Goal: Information Seeking & Learning: Find specific page/section

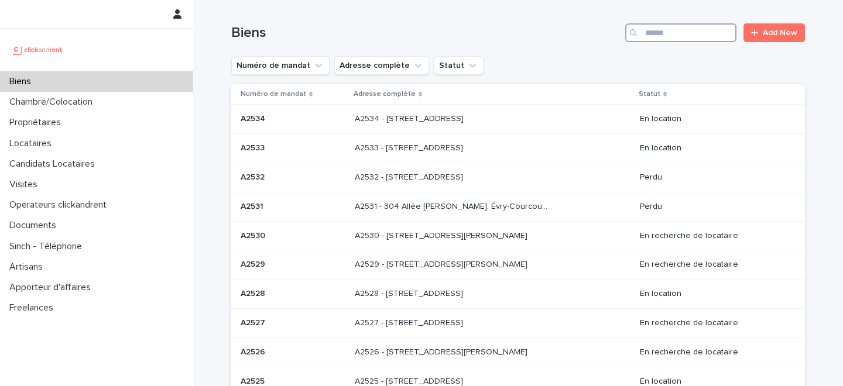
click at [684, 36] on input "Search" at bounding box center [680, 32] width 111 height 19
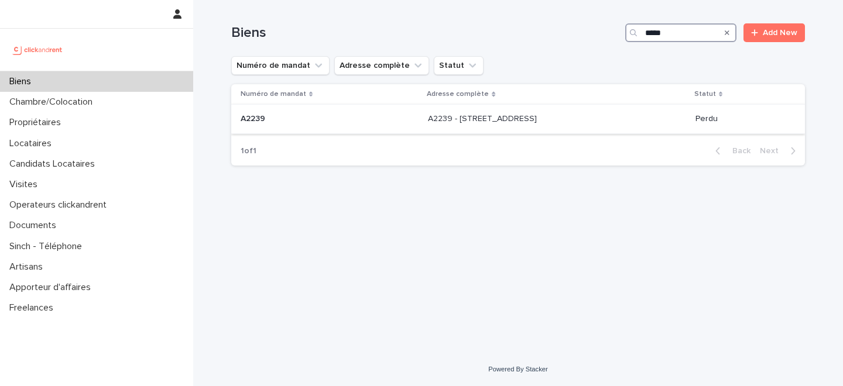
type input "*****"
click at [428, 118] on p "A2239 - 20 rue Madon, Marseille 13005" at bounding box center [483, 118] width 111 height 12
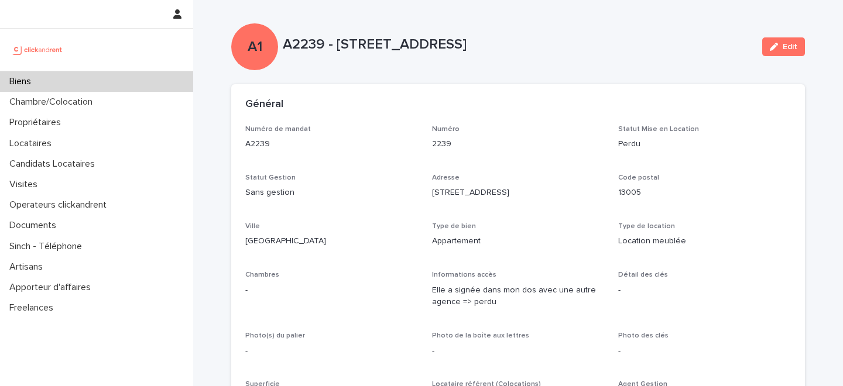
click at [120, 81] on div "Biens" at bounding box center [96, 81] width 193 height 20
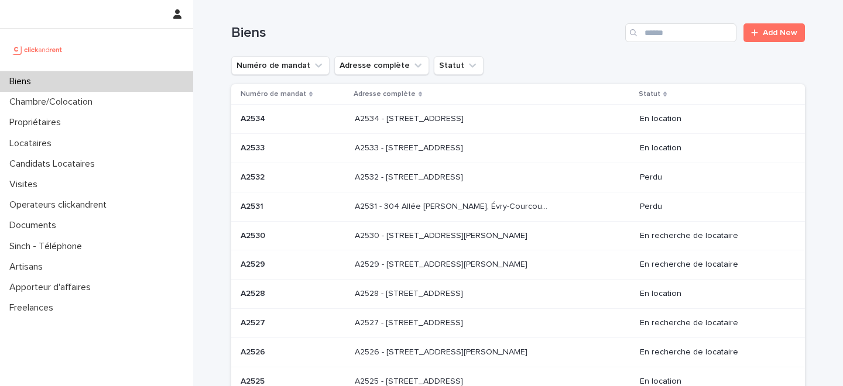
click at [141, 81] on div "Biens" at bounding box center [96, 81] width 193 height 20
click at [681, 25] on input "Search" at bounding box center [680, 32] width 111 height 19
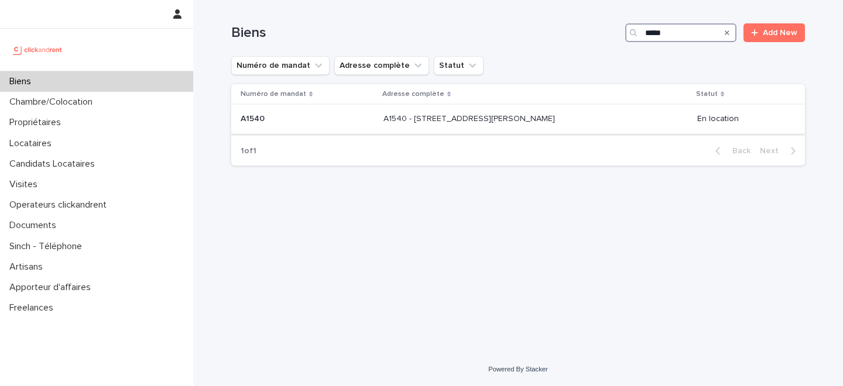
type input "*****"
click at [496, 116] on p "A1540 - 9 Avenue Karl Marx, Bobigny 93000" at bounding box center [470, 118] width 174 height 12
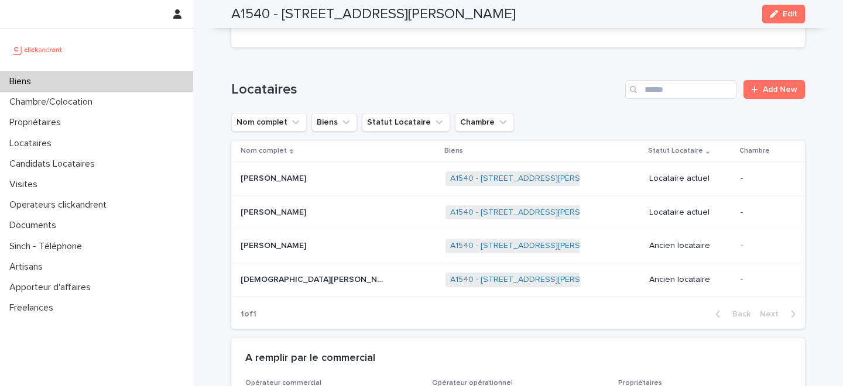
scroll to position [567, 0]
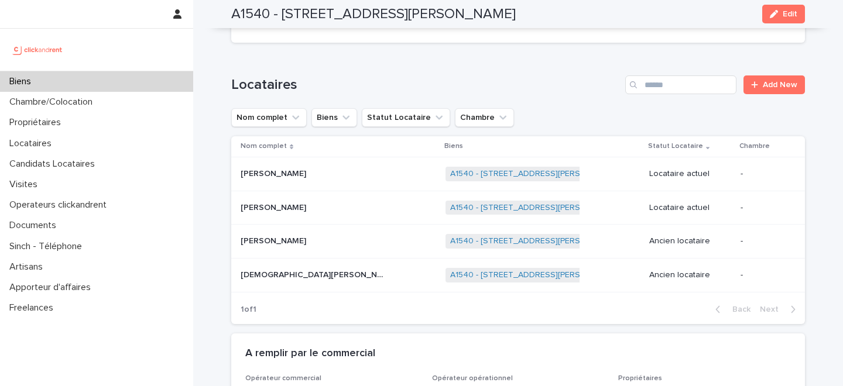
click at [156, 74] on div "Biens" at bounding box center [96, 81] width 193 height 20
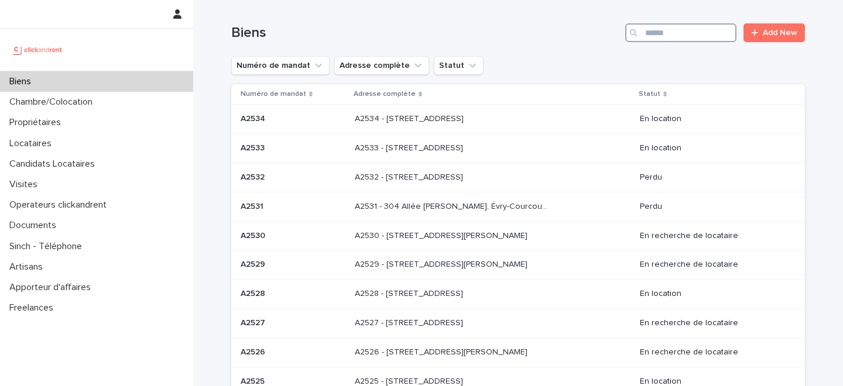
click at [679, 26] on input "Search" at bounding box center [680, 32] width 111 height 19
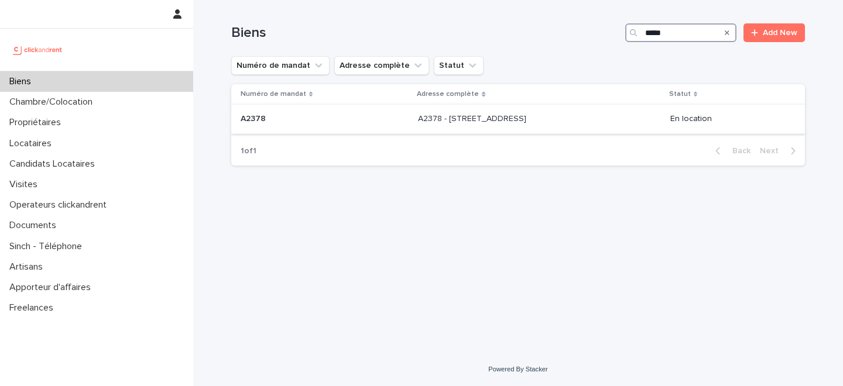
type input "*****"
click at [432, 119] on p "A2378 - 43 Rue Auvry, Aubervilliers 93300" at bounding box center [473, 118] width 111 height 12
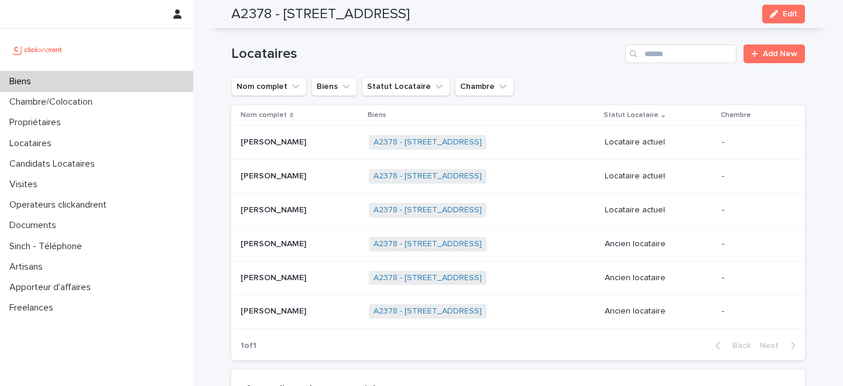
scroll to position [568, 0]
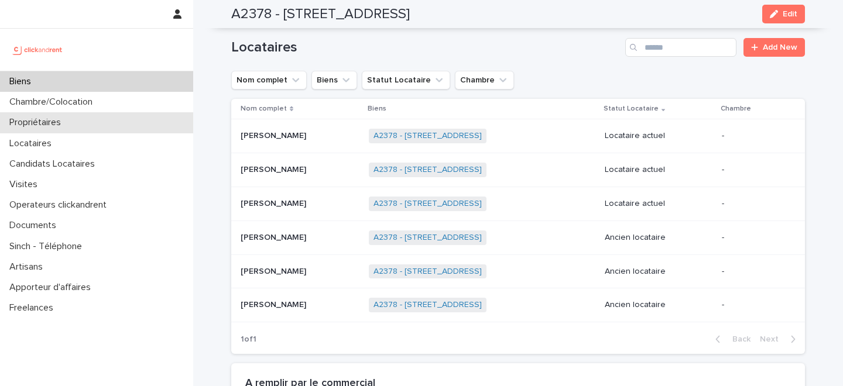
click at [90, 123] on div "Propriétaires" at bounding box center [96, 122] width 193 height 20
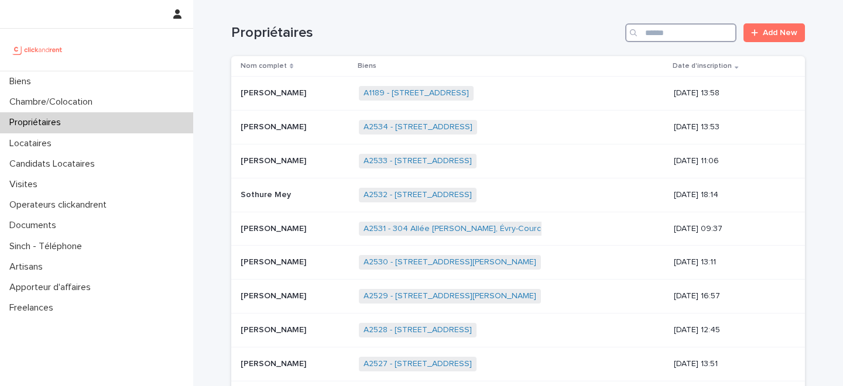
click at [712, 28] on input "Search" at bounding box center [680, 32] width 111 height 19
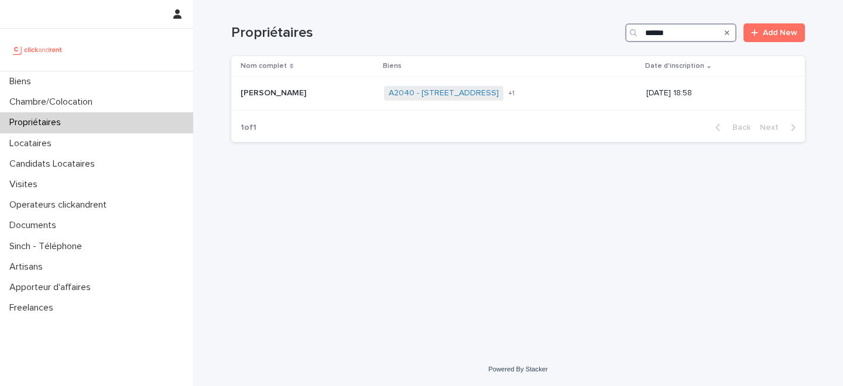
type input "******"
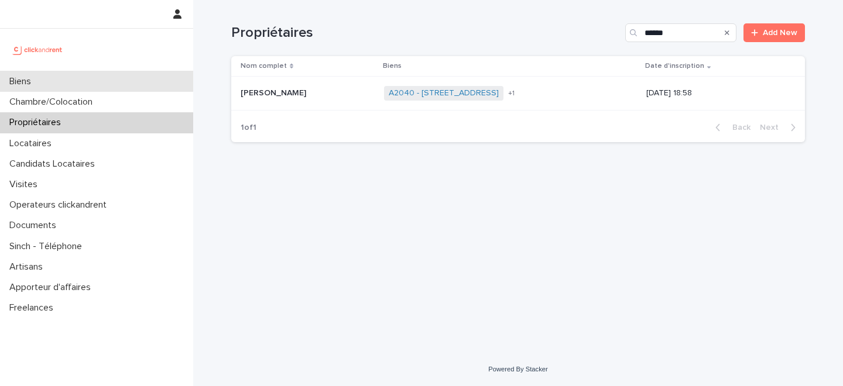
click at [111, 82] on div "Biens" at bounding box center [96, 81] width 193 height 20
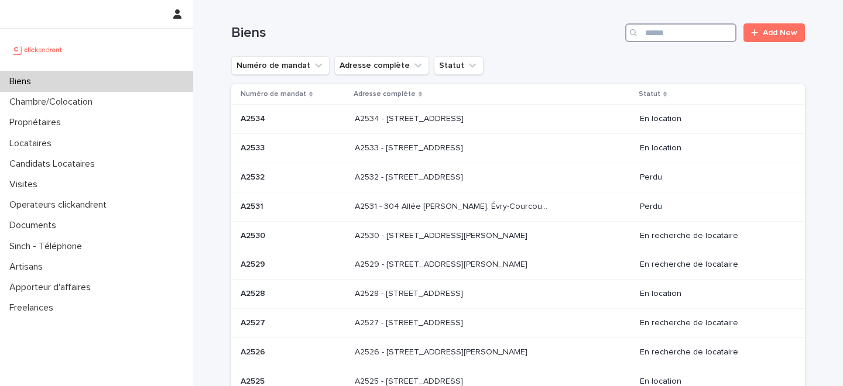
click at [689, 35] on input "Search" at bounding box center [680, 32] width 111 height 19
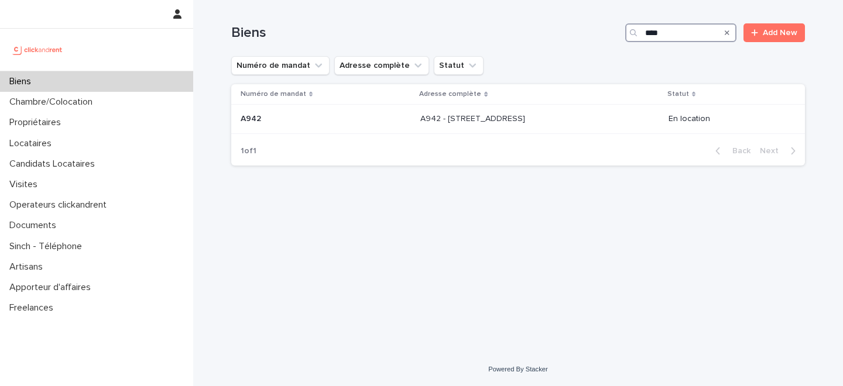
type input "****"
click at [420, 125] on div "A942 - 7 Boulevard de la République, Noisy-le-Sec 93130 A942 - 7 Boulevard de l…" at bounding box center [539, 118] width 238 height 19
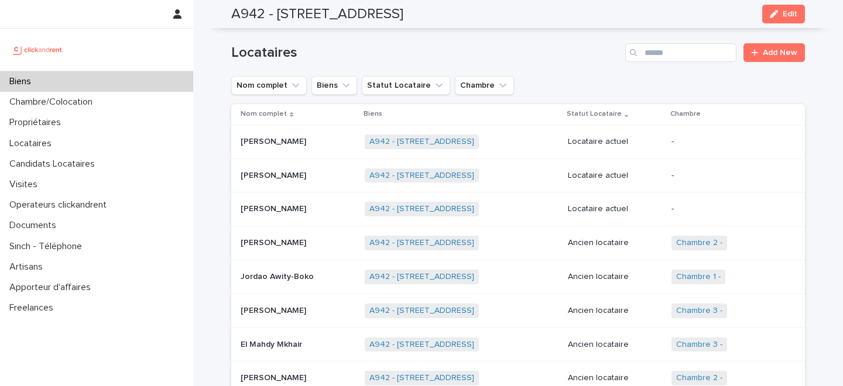
scroll to position [604, 0]
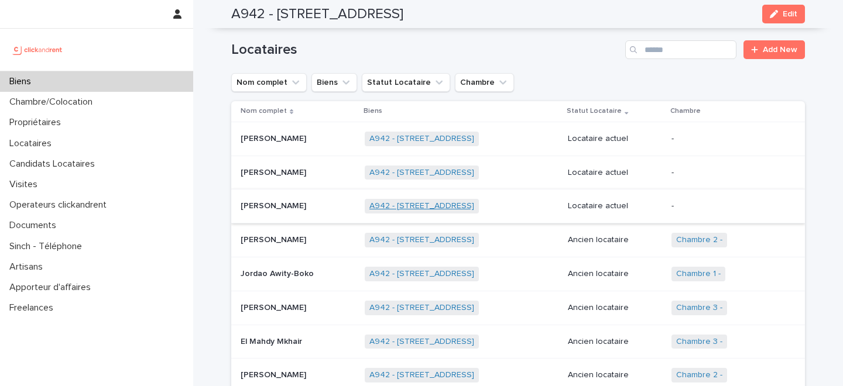
click at [401, 201] on link "A942 - 7 Boulevard de la République, Noisy-le-Sec 93130" at bounding box center [421, 206] width 105 height 10
click at [386, 168] on link "A942 - 7 Boulevard de la République, Noisy-le-Sec 93130" at bounding box center [421, 173] width 105 height 10
click at [395, 134] on link "A942 - 7 Boulevard de la République, Noisy-le-Sec 93130" at bounding box center [421, 139] width 105 height 10
click at [308, 134] on p at bounding box center [298, 139] width 115 height 10
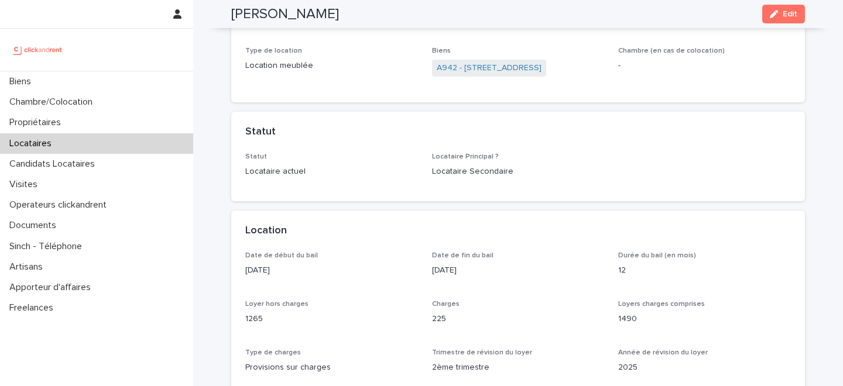
scroll to position [180, 0]
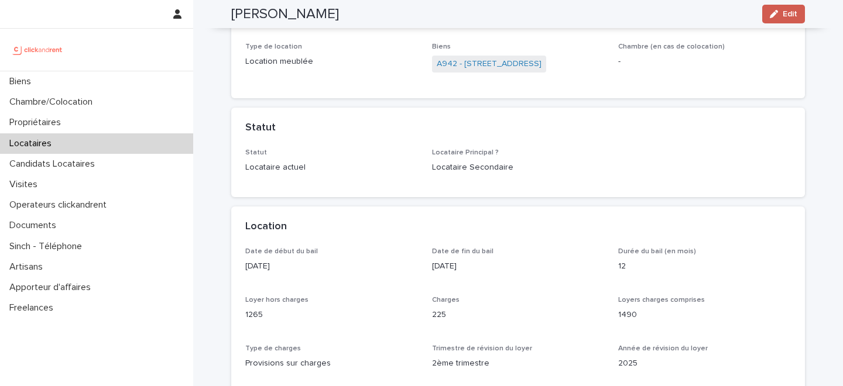
click at [796, 7] on button "Edit" at bounding box center [783, 14] width 43 height 19
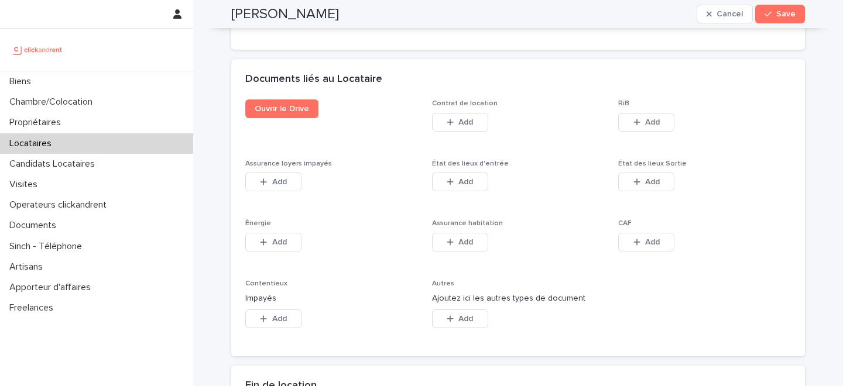
scroll to position [1905, 0]
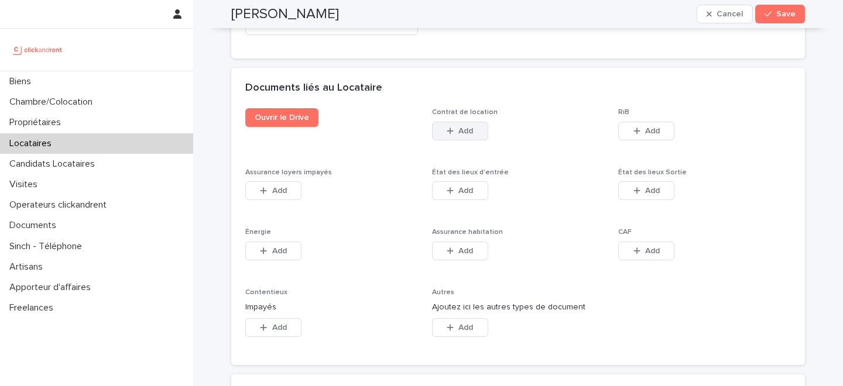
click at [472, 140] on button "Add" at bounding box center [460, 131] width 56 height 19
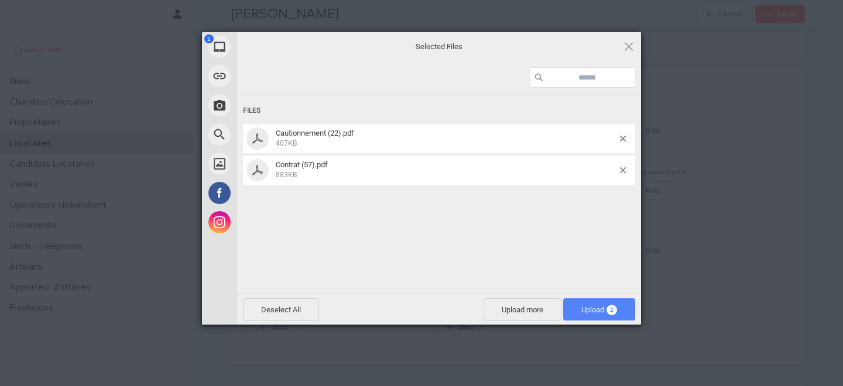
click at [599, 310] on span "Upload 2" at bounding box center [599, 310] width 36 height 9
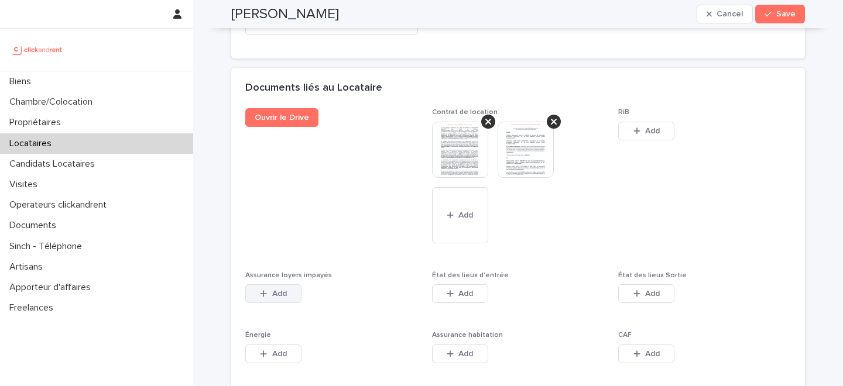
click at [274, 298] on span "Add" at bounding box center [279, 294] width 15 height 8
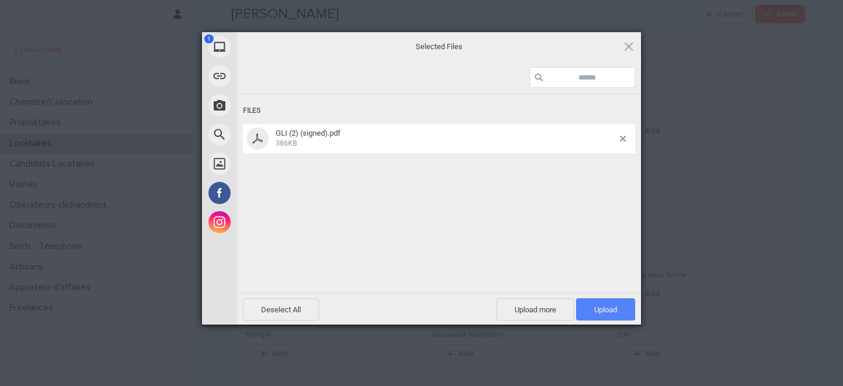
click at [599, 314] on span "Upload 1" at bounding box center [605, 309] width 59 height 22
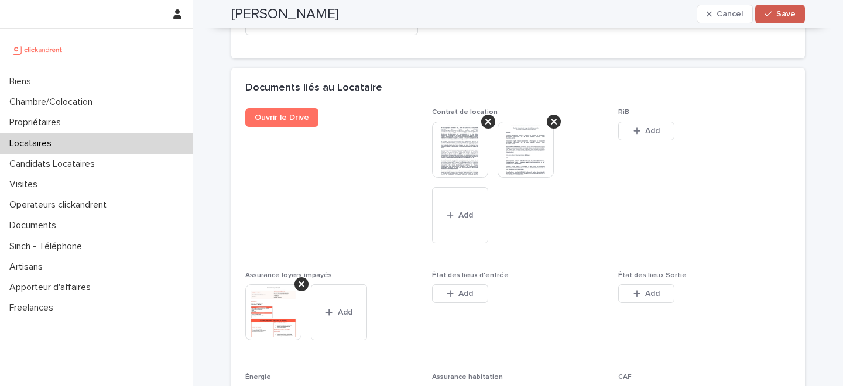
click at [783, 9] on button "Save" at bounding box center [780, 14] width 50 height 19
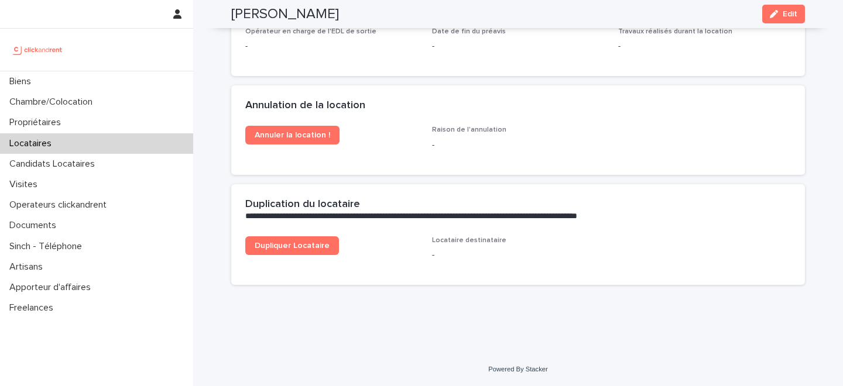
scroll to position [1718, 0]
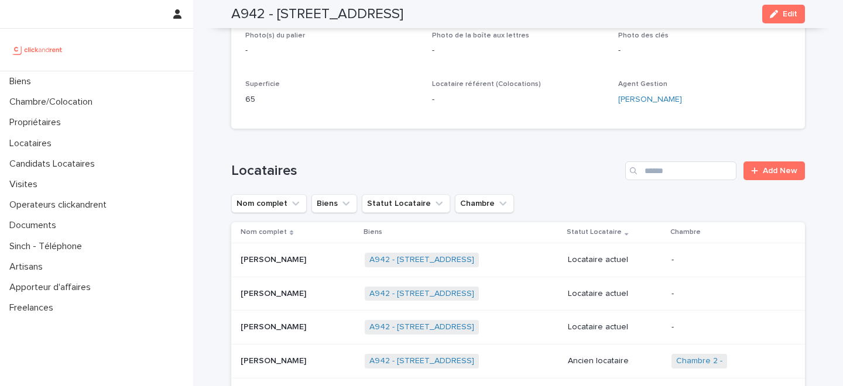
scroll to position [531, 0]
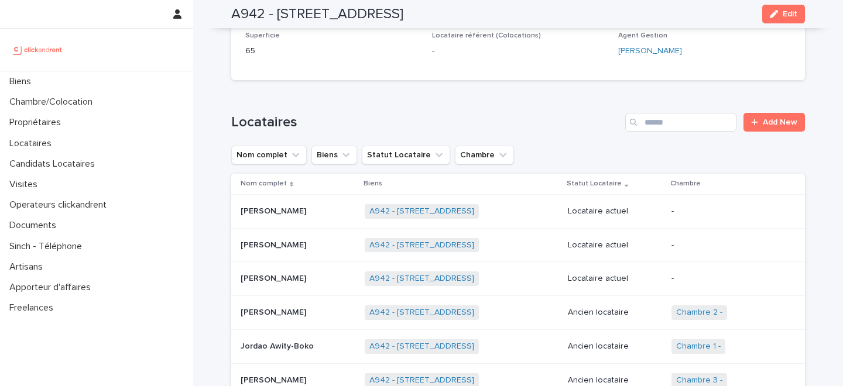
click at [303, 236] on div "Virginie Burlac Virginie Burlac" at bounding box center [298, 245] width 115 height 19
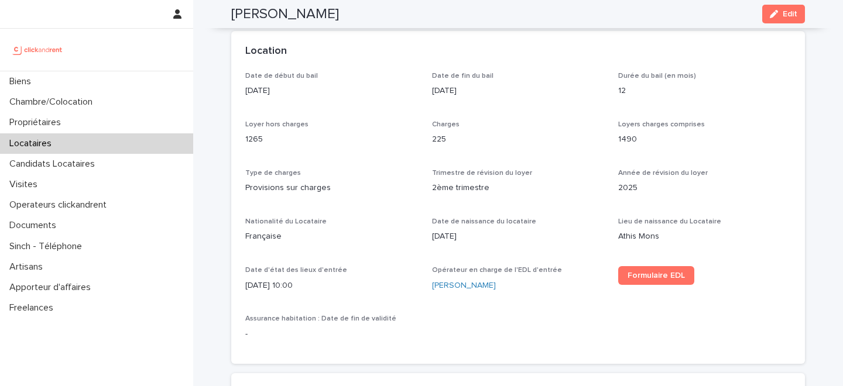
scroll to position [345, 0]
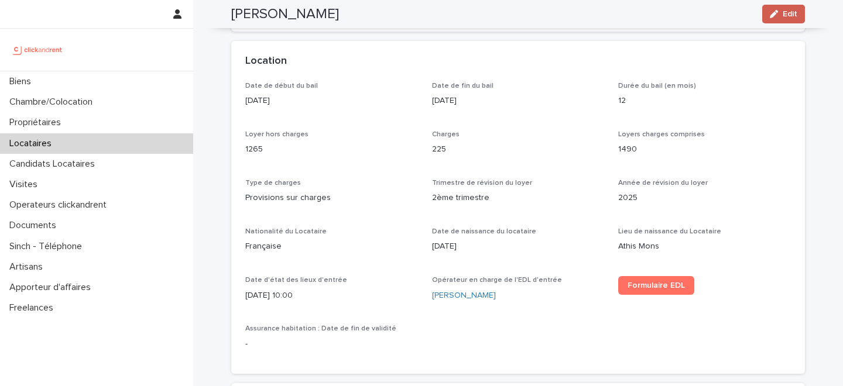
click at [784, 17] on span "Edit" at bounding box center [789, 14] width 15 height 8
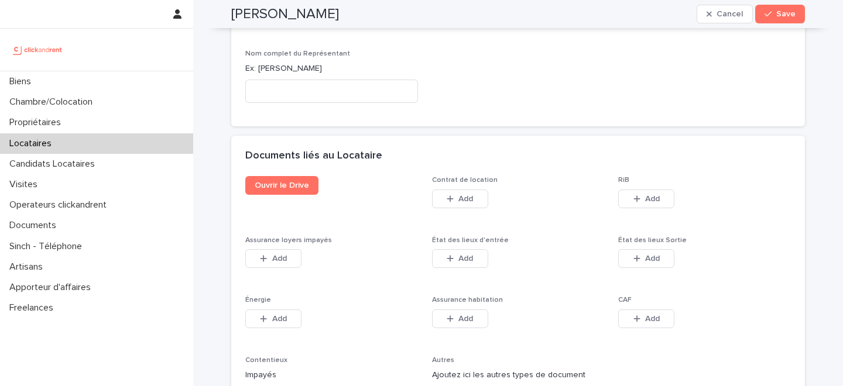
scroll to position [1805, 0]
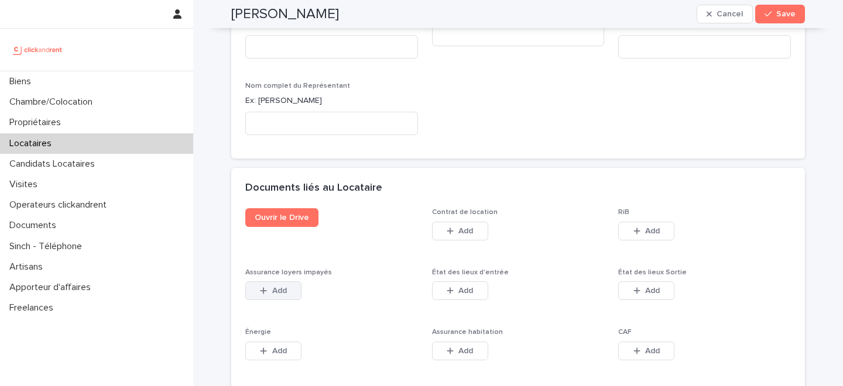
click at [270, 291] on div "button" at bounding box center [266, 291] width 12 height 8
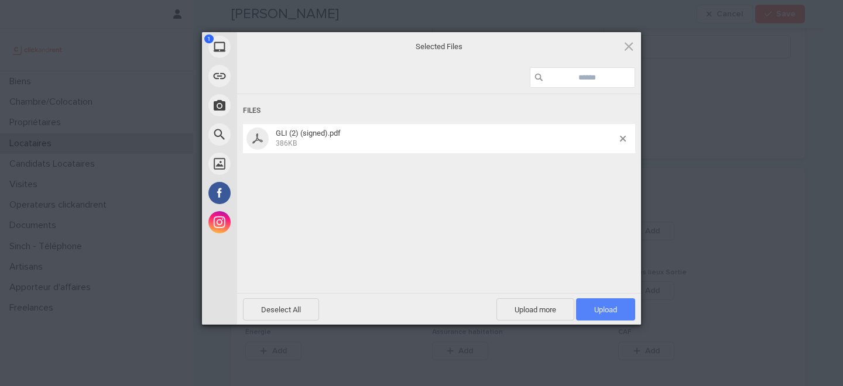
click at [605, 317] on span "Upload 1" at bounding box center [605, 309] width 59 height 22
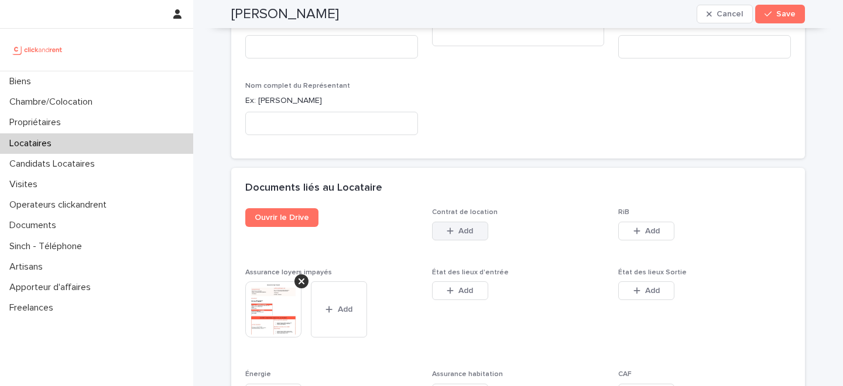
click at [474, 229] on button "Add" at bounding box center [460, 231] width 56 height 19
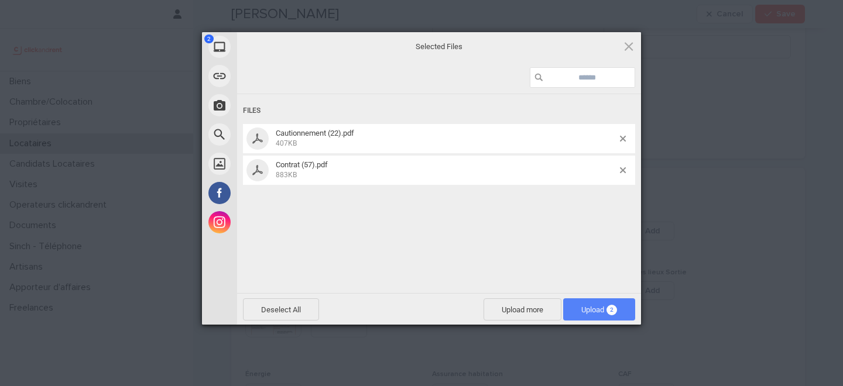
click at [584, 308] on span "Upload 2" at bounding box center [599, 310] width 36 height 9
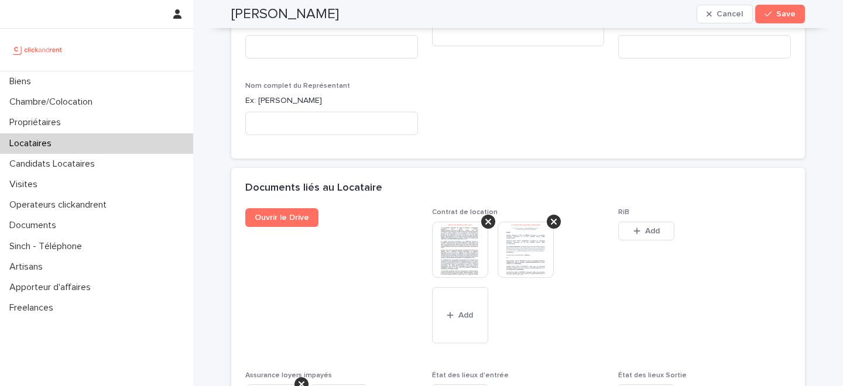
click at [781, 15] on span "Save" at bounding box center [785, 14] width 19 height 8
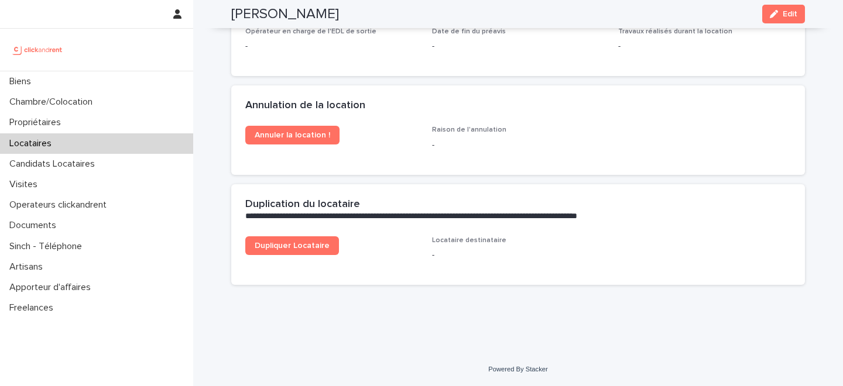
scroll to position [1718, 0]
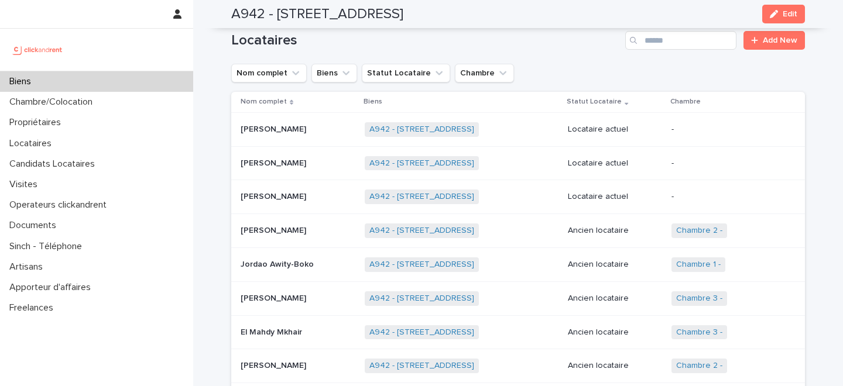
scroll to position [663, 0]
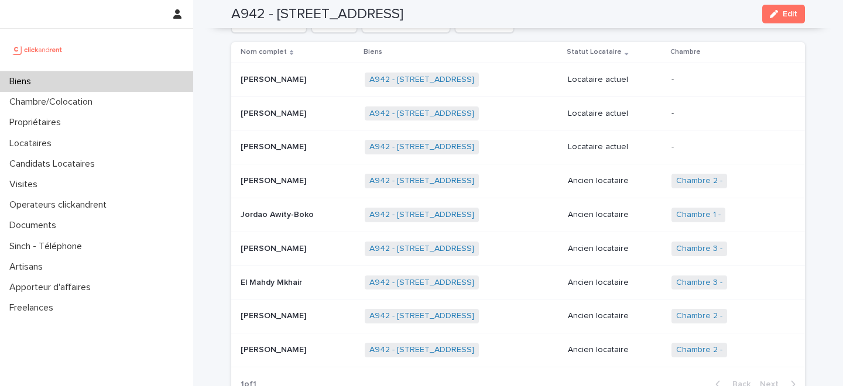
click at [322, 142] on p at bounding box center [298, 147] width 115 height 10
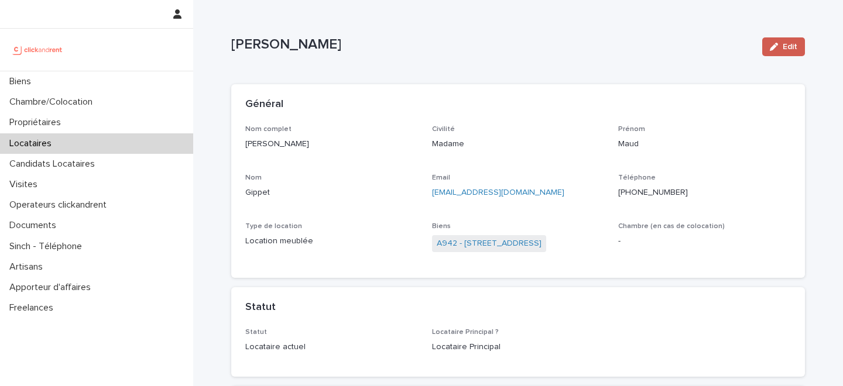
click at [773, 46] on icon "button" at bounding box center [774, 47] width 8 height 8
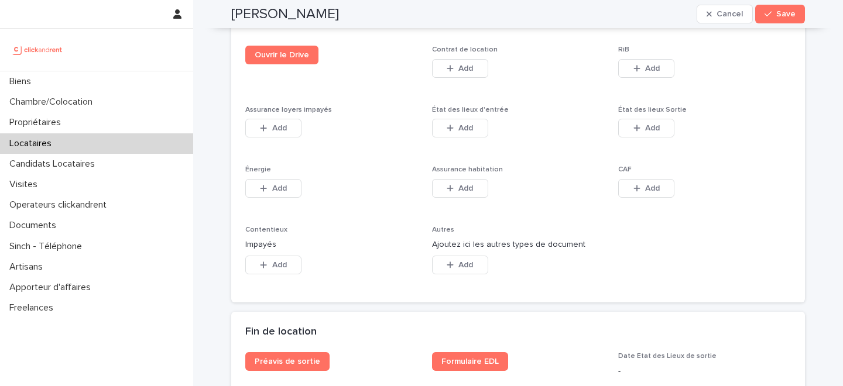
scroll to position [1936, 0]
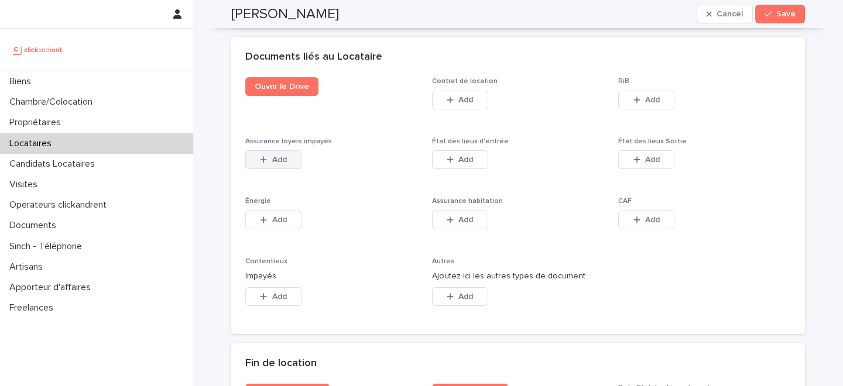
click at [280, 163] on span "Add" at bounding box center [279, 160] width 15 height 8
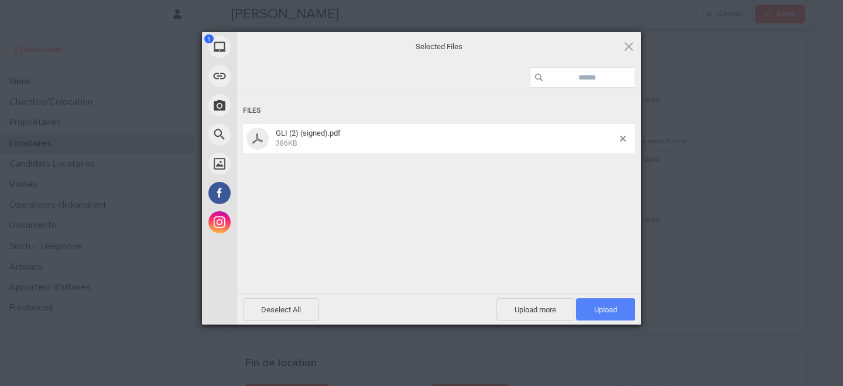
click at [609, 320] on span "Upload 1" at bounding box center [605, 309] width 59 height 22
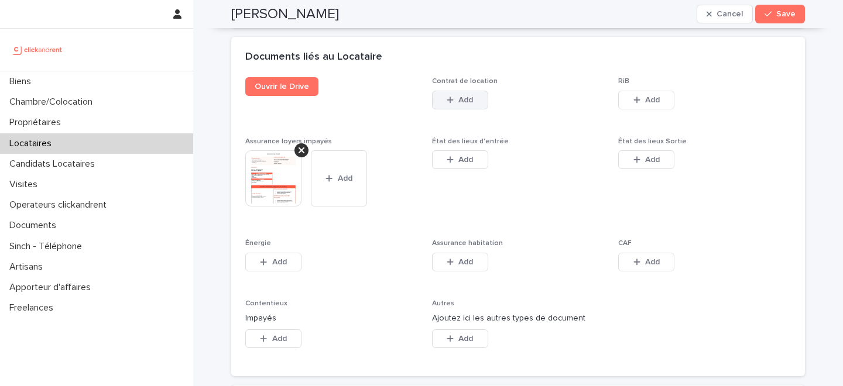
click at [473, 104] on button "Add" at bounding box center [460, 100] width 56 height 19
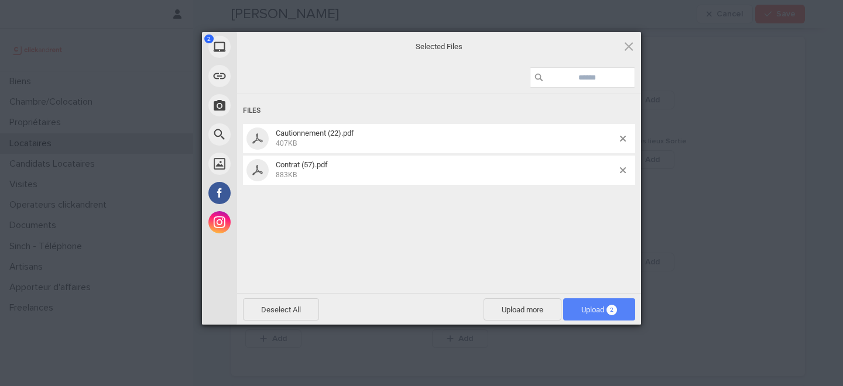
click at [586, 317] on span "Upload 2" at bounding box center [599, 309] width 72 height 22
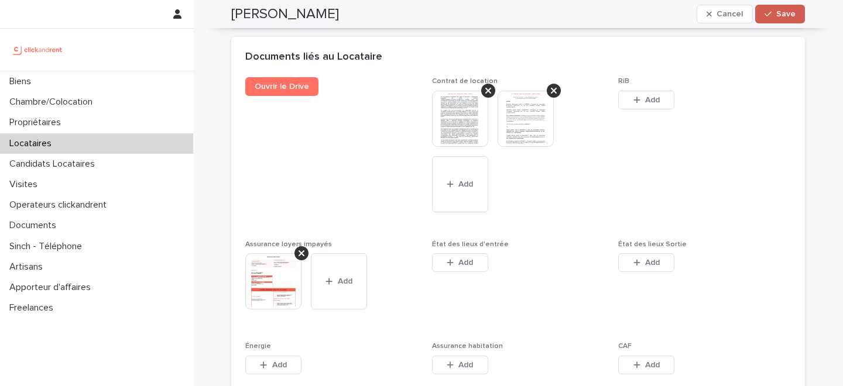
click at [783, 14] on span "Save" at bounding box center [785, 14] width 19 height 8
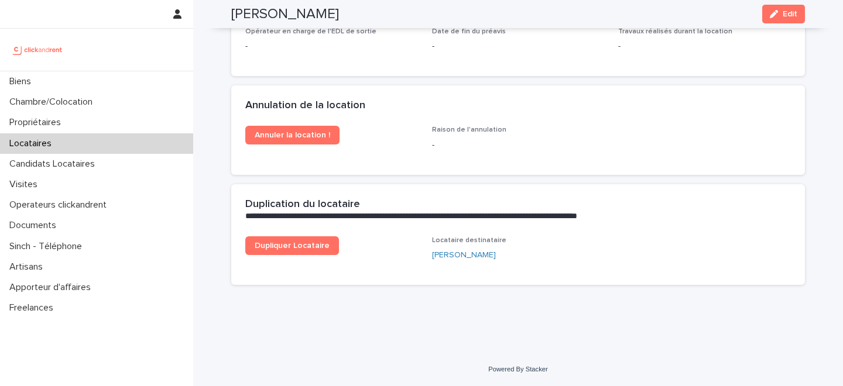
scroll to position [1718, 0]
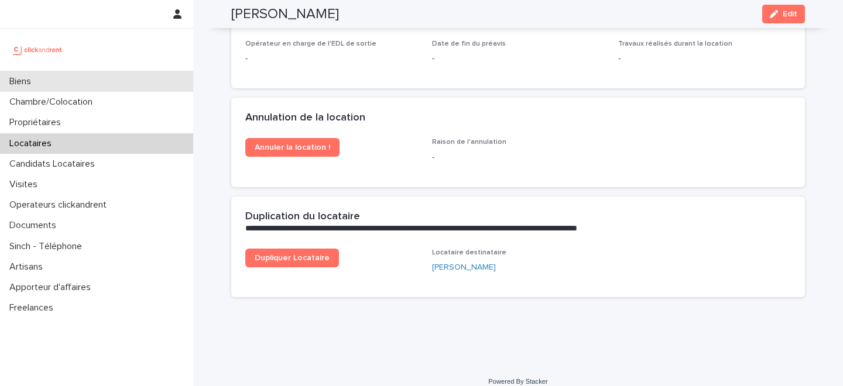
click at [122, 89] on div "Biens" at bounding box center [96, 81] width 193 height 20
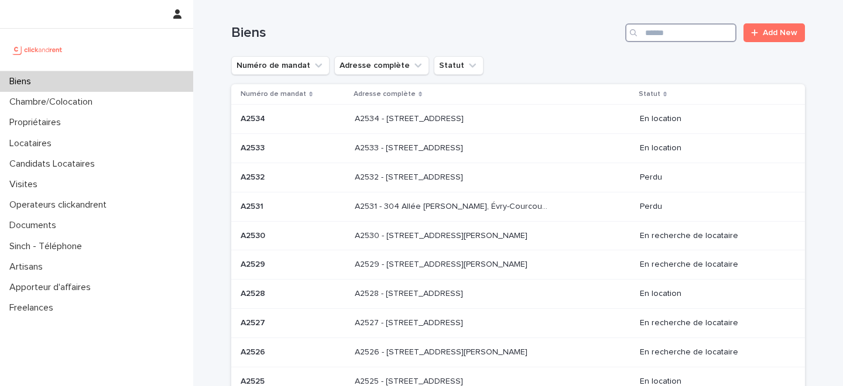
click at [689, 31] on input "Search" at bounding box center [680, 32] width 111 height 19
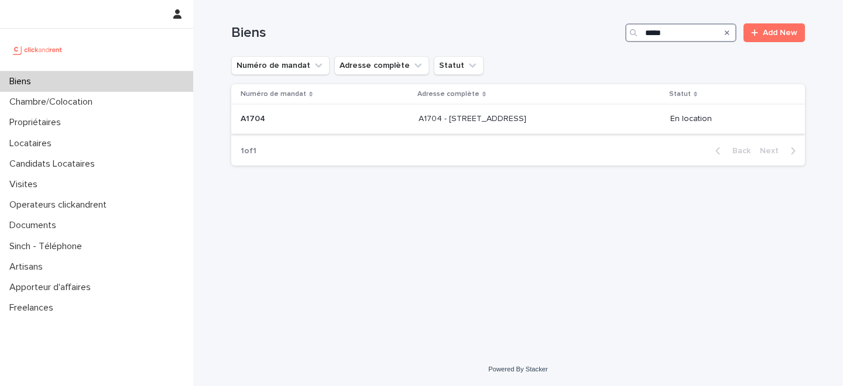
type input "*****"
click at [452, 124] on p "A1704 - 4 rue de la Platrerie, Étampes 91150" at bounding box center [473, 118] width 110 height 12
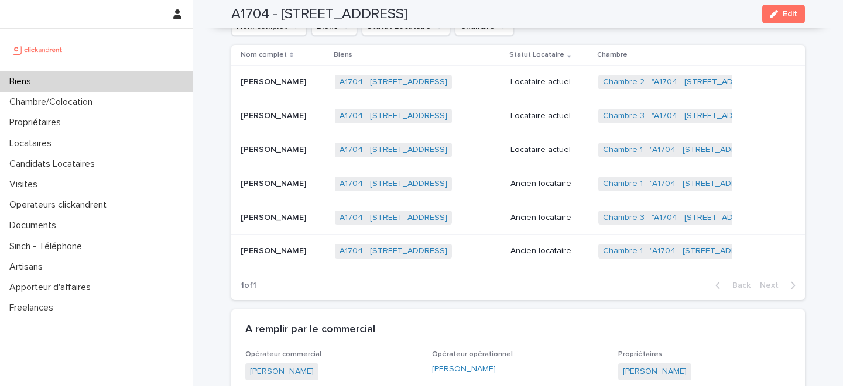
scroll to position [703, 0]
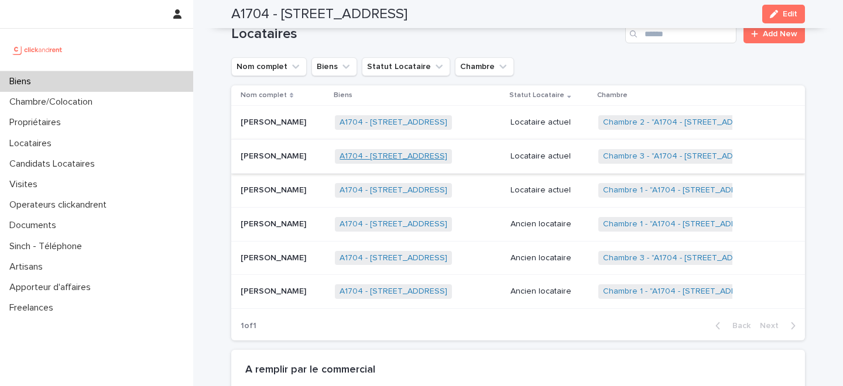
click at [427, 157] on link "A1704 - 4 rue de la Platrerie, Étampes 91150" at bounding box center [393, 157] width 108 height 10
click at [311, 162] on div "Antoine Moras Antoine Moras" at bounding box center [283, 156] width 85 height 19
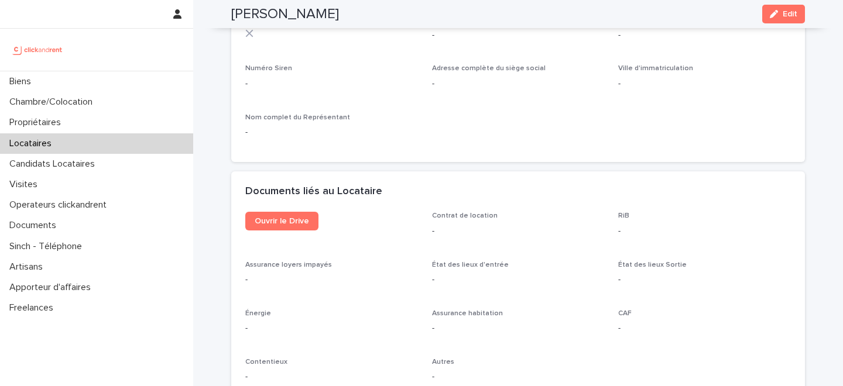
scroll to position [1090, 0]
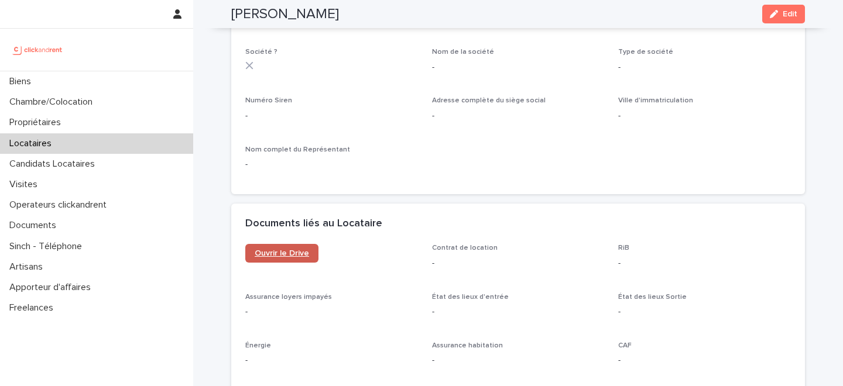
click at [276, 258] on link "Ouvrir le Drive" at bounding box center [281, 253] width 73 height 19
click at [791, 15] on span "Edit" at bounding box center [789, 14] width 15 height 8
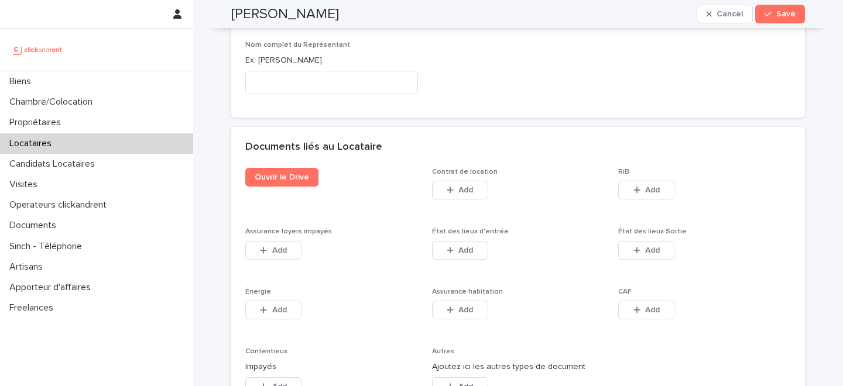
scroll to position [1818, 0]
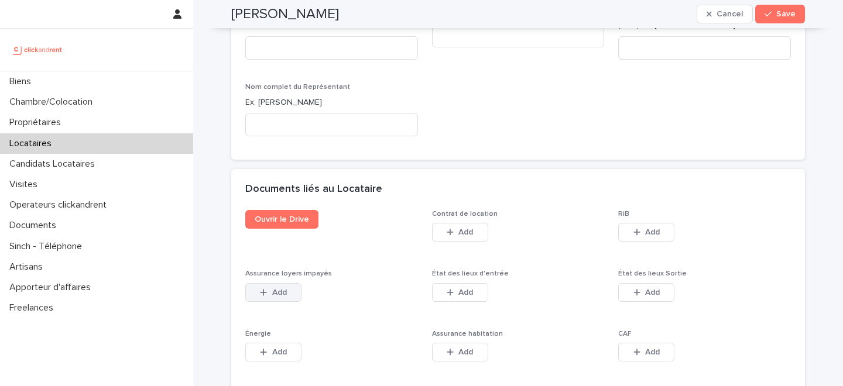
click at [286, 289] on span "Add" at bounding box center [279, 293] width 15 height 8
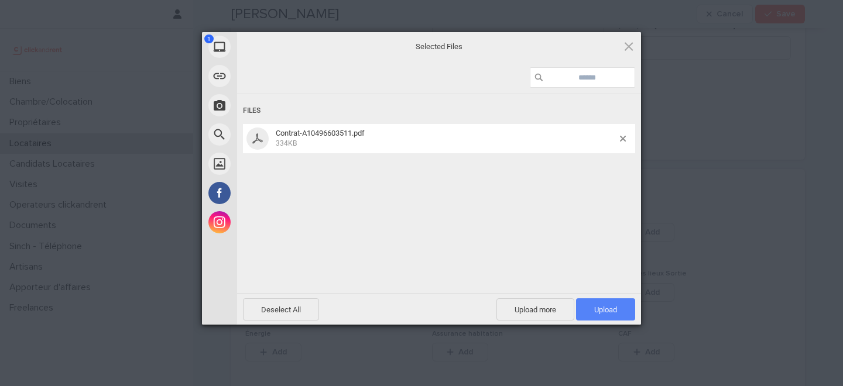
click at [598, 309] on span "Upload 1" at bounding box center [605, 310] width 23 height 9
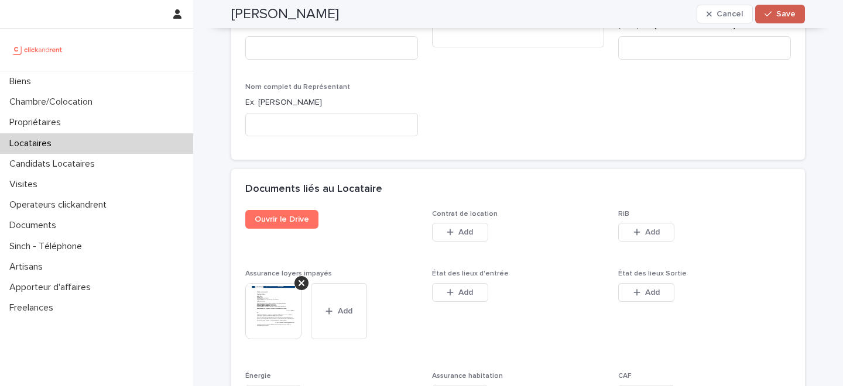
click at [786, 14] on span "Save" at bounding box center [785, 14] width 19 height 8
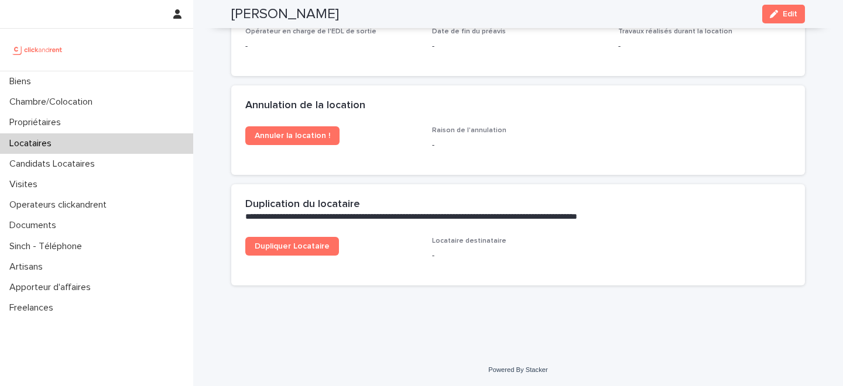
scroll to position [1647, 0]
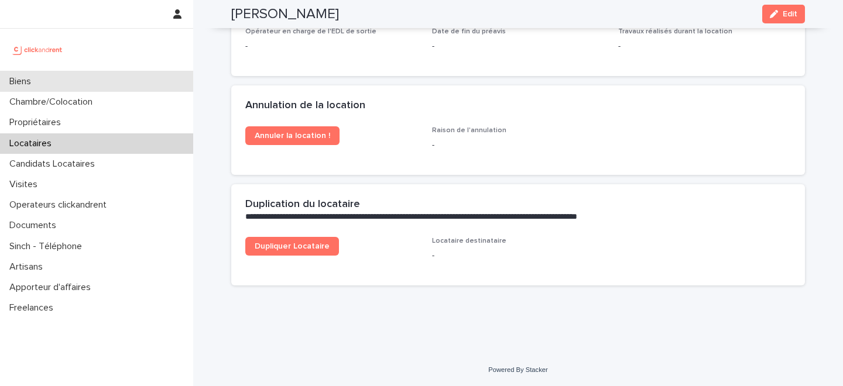
click at [76, 83] on div "Biens" at bounding box center [96, 81] width 193 height 20
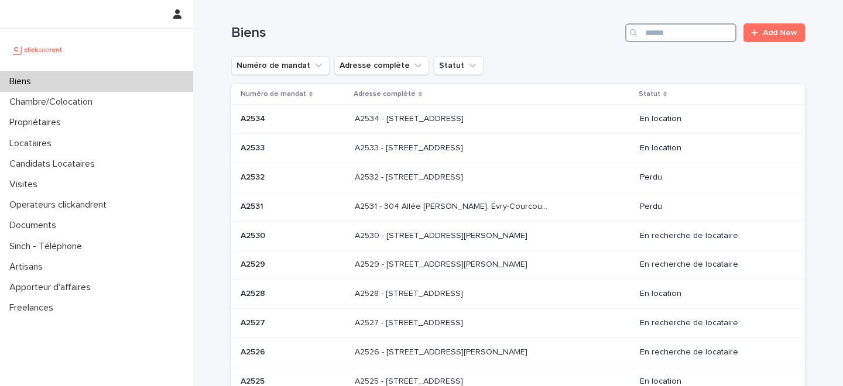
click at [675, 37] on input "Search" at bounding box center [680, 32] width 111 height 19
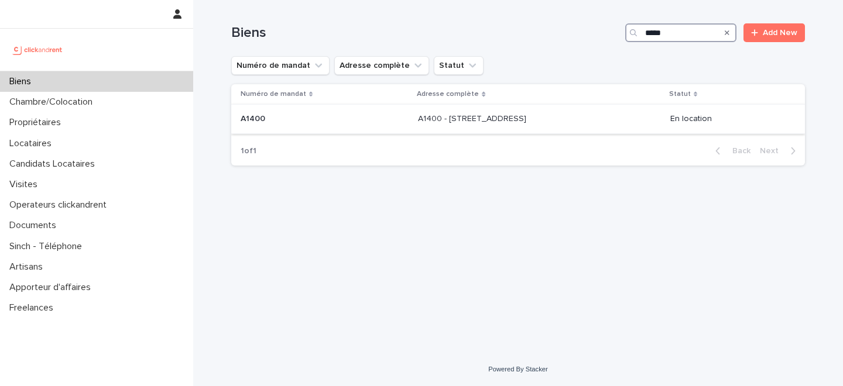
type input "*****"
click at [418, 121] on p "A1400 - 1 Place de la Charte des Libertés Communales, Toulouse 31300" at bounding box center [473, 118] width 111 height 12
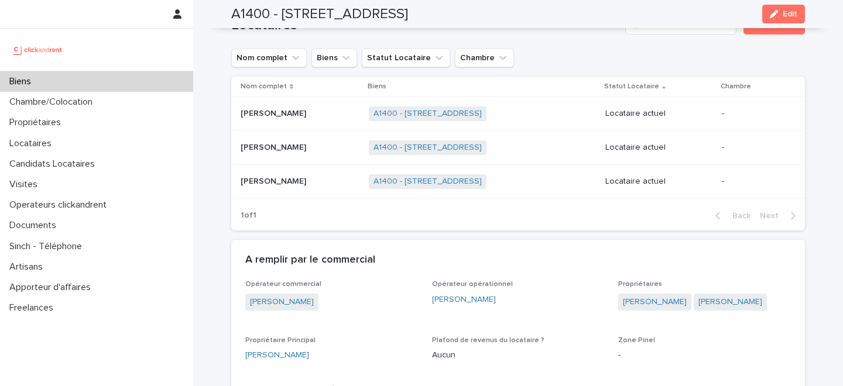
scroll to position [471, 0]
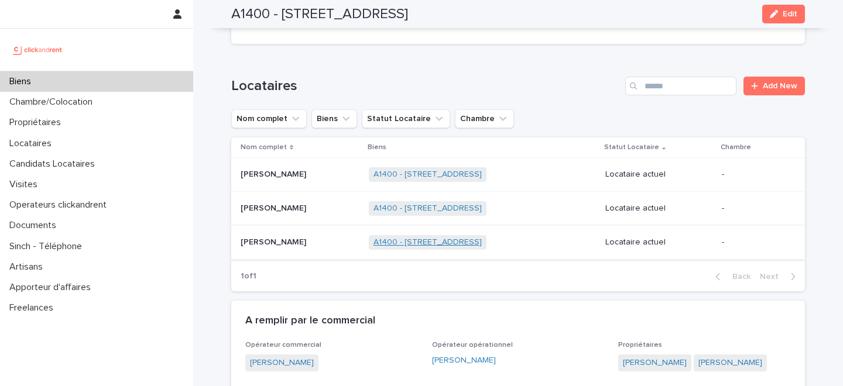
click at [400, 245] on link "A1400 - 1 Place de la Charte des Libertés Communales, Toulouse 31300" at bounding box center [427, 243] width 108 height 10
click at [274, 248] on div "Gonçalo Neves Gonçalo Neves" at bounding box center [300, 242] width 119 height 19
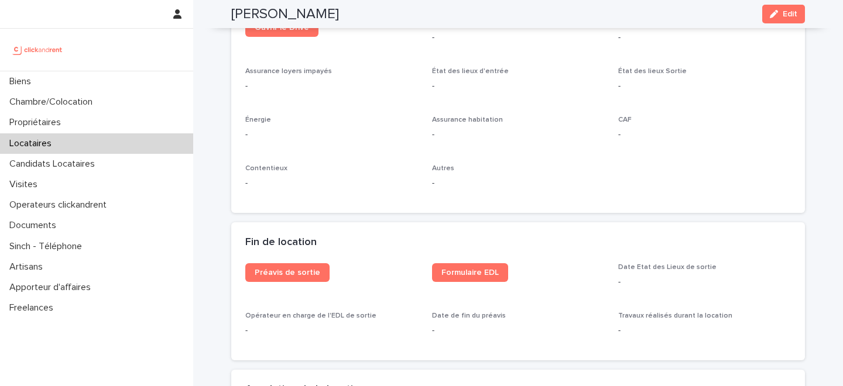
scroll to position [1275, 0]
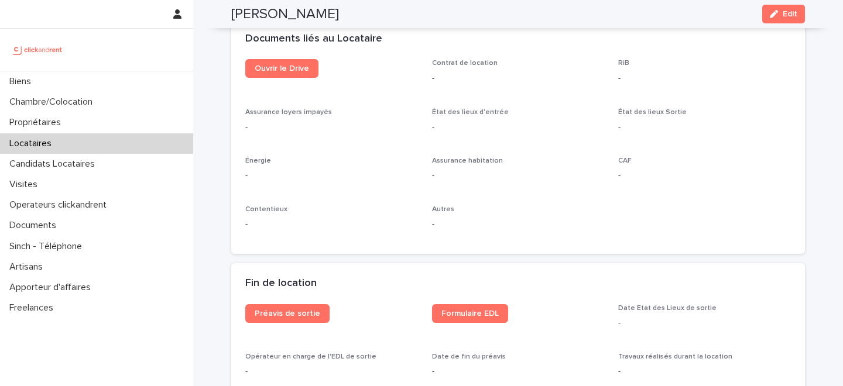
click at [279, 57] on div "Documents liés au Locataire" at bounding box center [518, 39] width 574 height 41
click at [279, 67] on span "Ouvrir le Drive" at bounding box center [282, 68] width 54 height 8
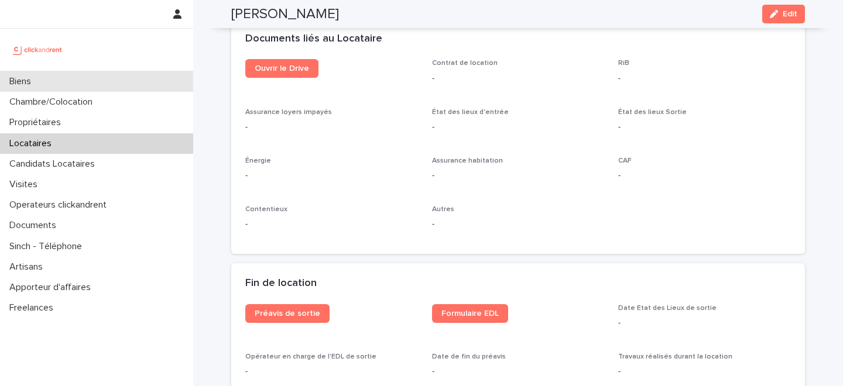
click at [114, 83] on div "Biens" at bounding box center [96, 81] width 193 height 20
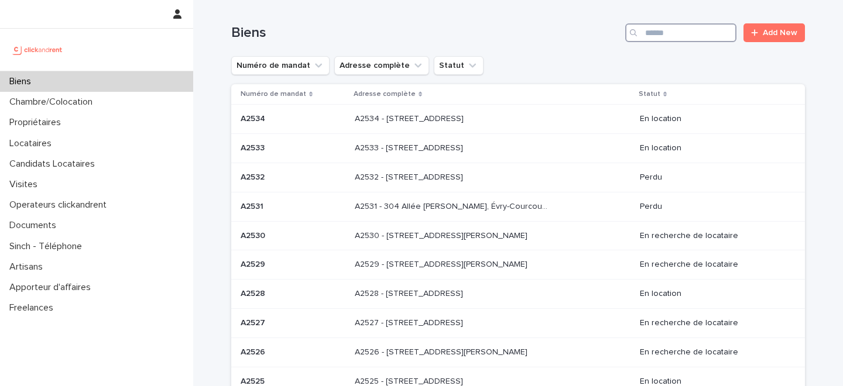
click at [696, 31] on input "Search" at bounding box center [680, 32] width 111 height 19
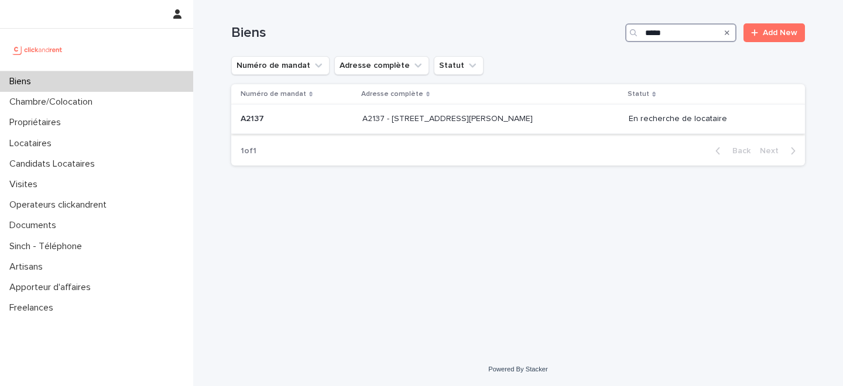
type input "*****"
click at [425, 123] on p "A2137 - [STREET_ADDRESS][PERSON_NAME]" at bounding box center [448, 118] width 173 height 12
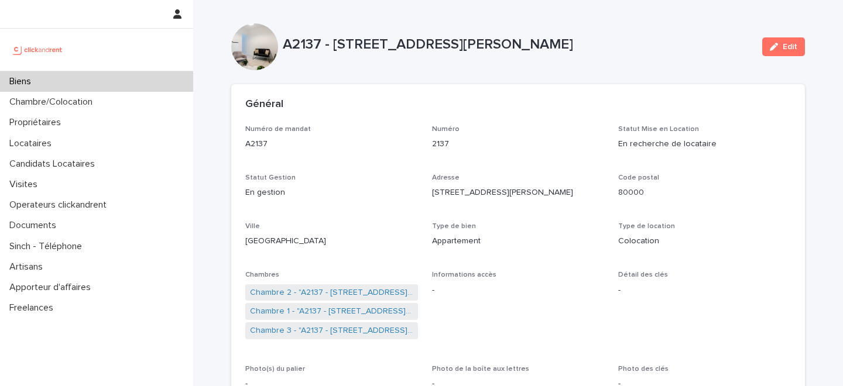
click at [482, 106] on div "Général" at bounding box center [515, 104] width 541 height 13
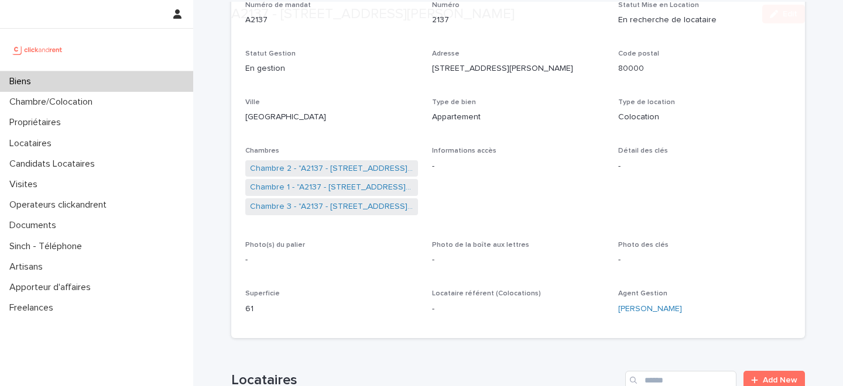
scroll to position [175, 0]
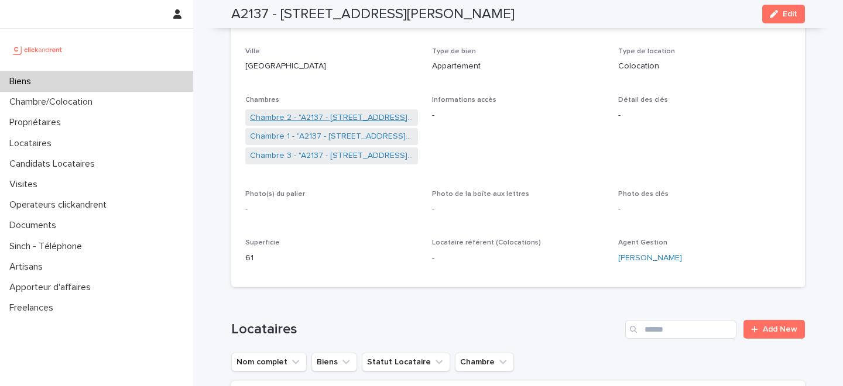
click at [351, 116] on link "Chambre 2 - "A2137 - [STREET_ADDRESS][PERSON_NAME]"" at bounding box center [331, 118] width 163 height 12
click at [122, 74] on div "Biens" at bounding box center [96, 81] width 193 height 20
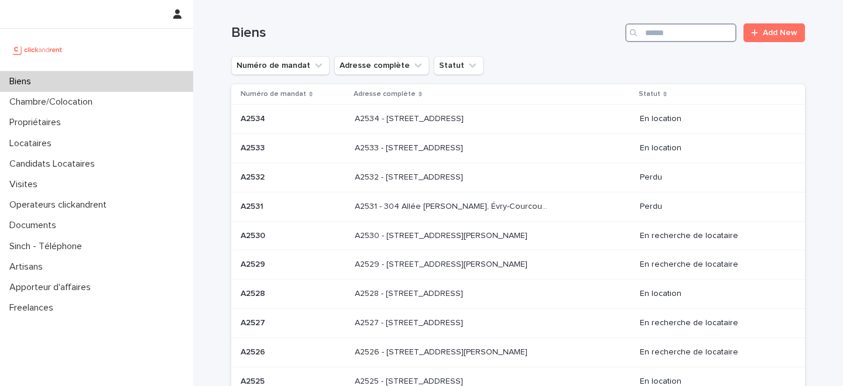
click at [693, 35] on input "Search" at bounding box center [680, 32] width 111 height 19
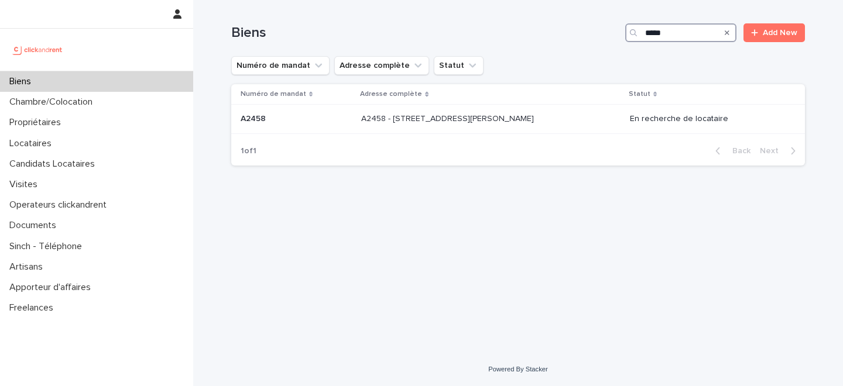
type input "*****"
click at [448, 118] on p "A2458 - 133 avenue Henri Barbusse, Le Blanc-Mesnil 93150" at bounding box center [448, 118] width 175 height 12
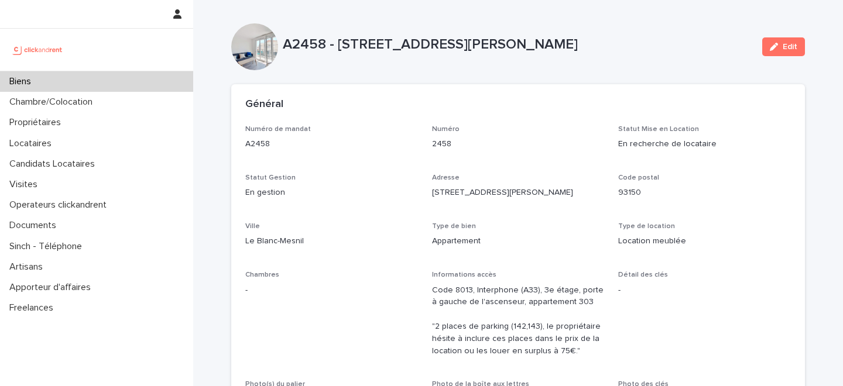
click at [773, 45] on icon "button" at bounding box center [774, 47] width 8 height 8
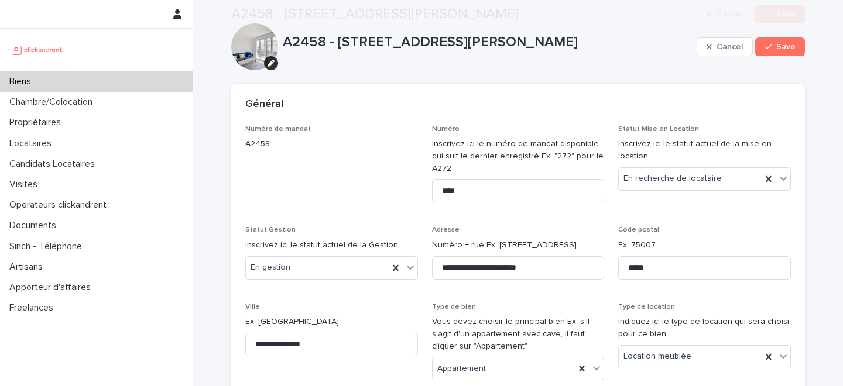
scroll to position [6912, 0]
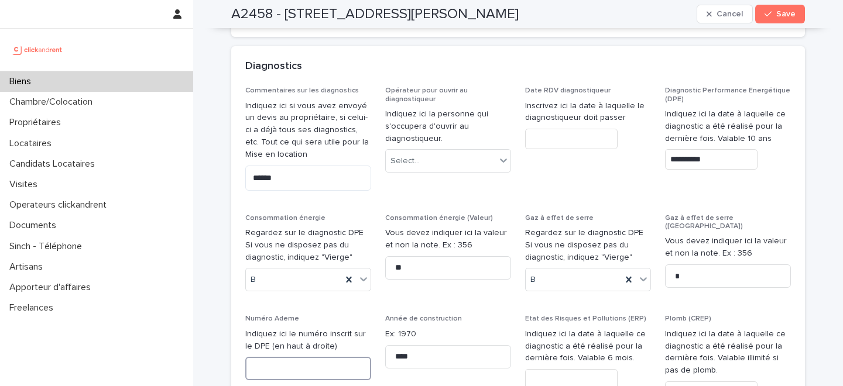
click at [295, 357] on input at bounding box center [308, 368] width 126 height 23
paste input "**********"
type input "**********"
click at [786, 14] on span "Save" at bounding box center [785, 14] width 19 height 8
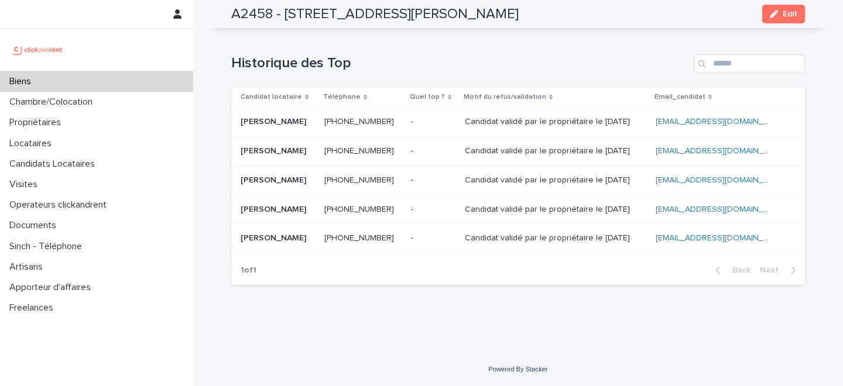
scroll to position [4685, 0]
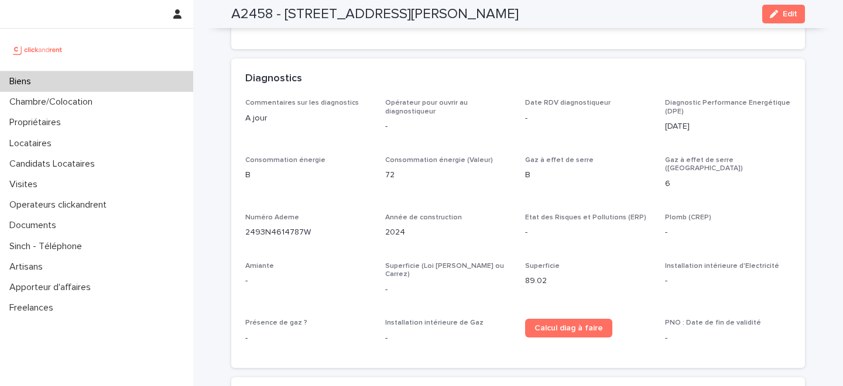
click at [112, 81] on div "Biens" at bounding box center [96, 81] width 193 height 20
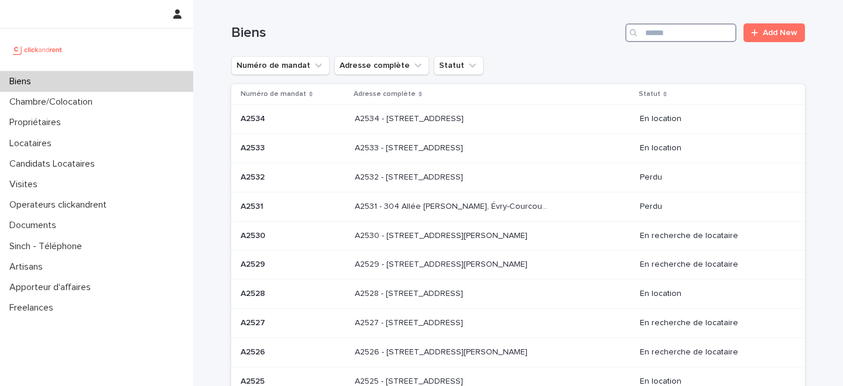
click at [674, 29] on input "Search" at bounding box center [680, 32] width 111 height 19
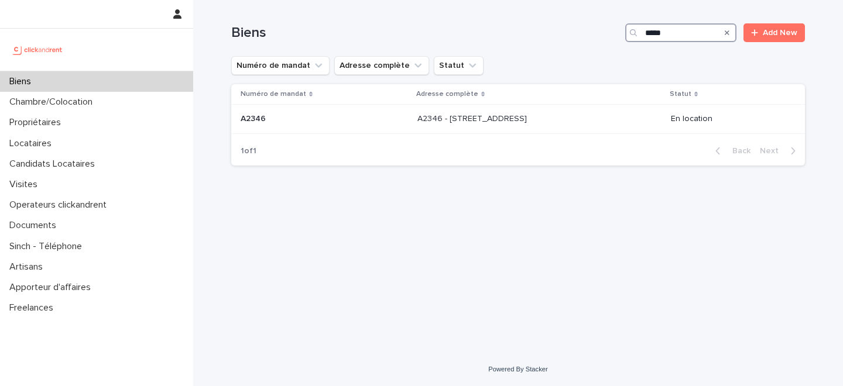
type input "*****"
click at [458, 116] on p "A2346 - 23 rue Le Peletier, Paris 75009" at bounding box center [473, 118] width 112 height 12
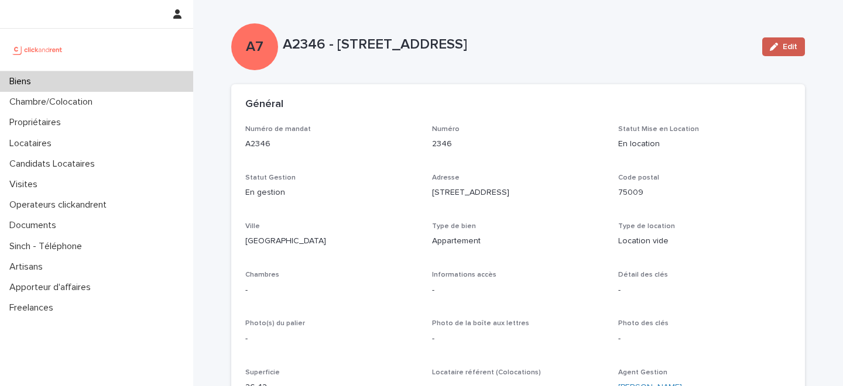
click at [779, 47] on div "button" at bounding box center [776, 47] width 13 height 8
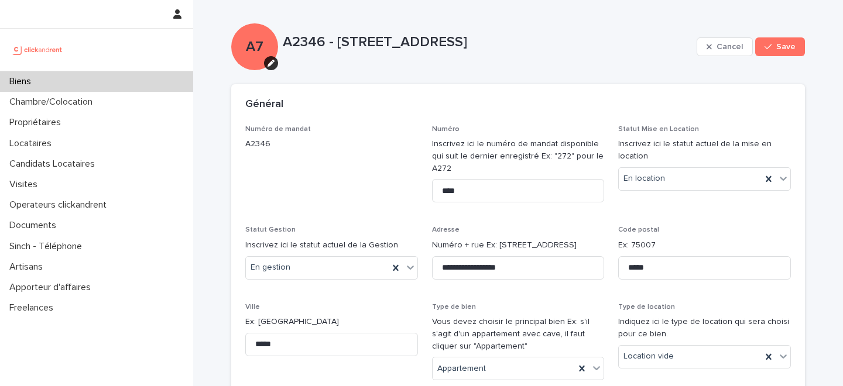
scroll to position [5066, 0]
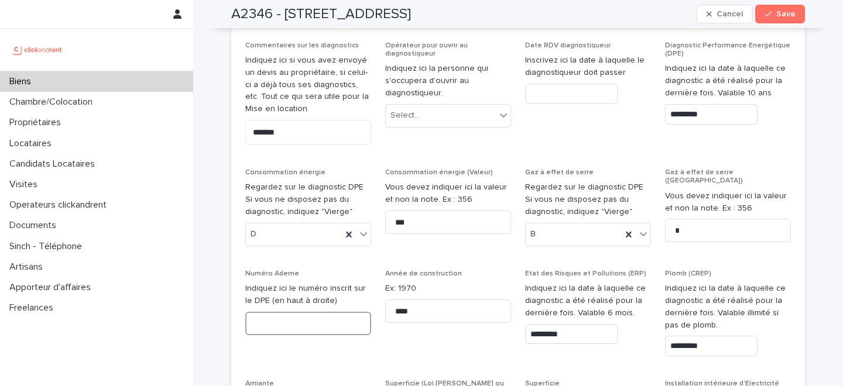
click at [280, 312] on input at bounding box center [308, 323] width 126 height 23
paste input "**********"
type input "**********"
click at [784, 18] on span "Save" at bounding box center [785, 14] width 19 height 8
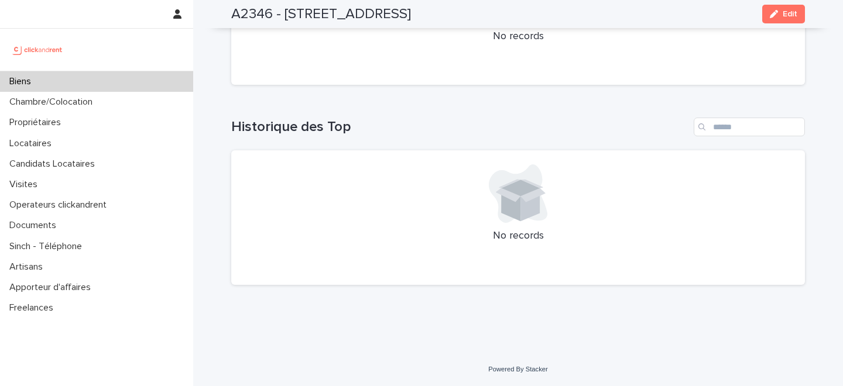
scroll to position [2878, 0]
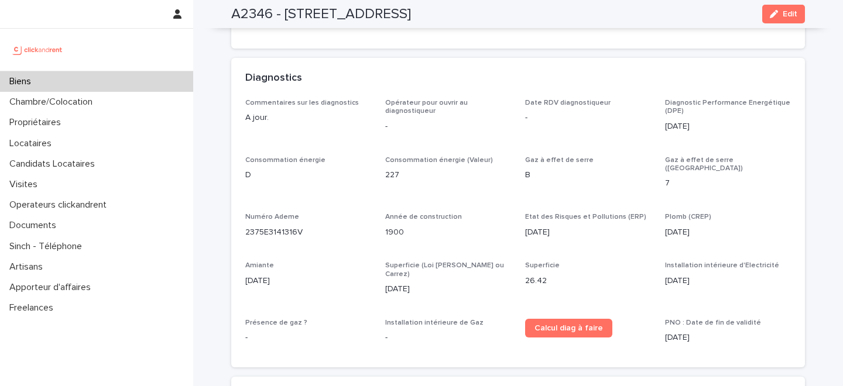
click at [136, 83] on div "Biens" at bounding box center [96, 81] width 193 height 20
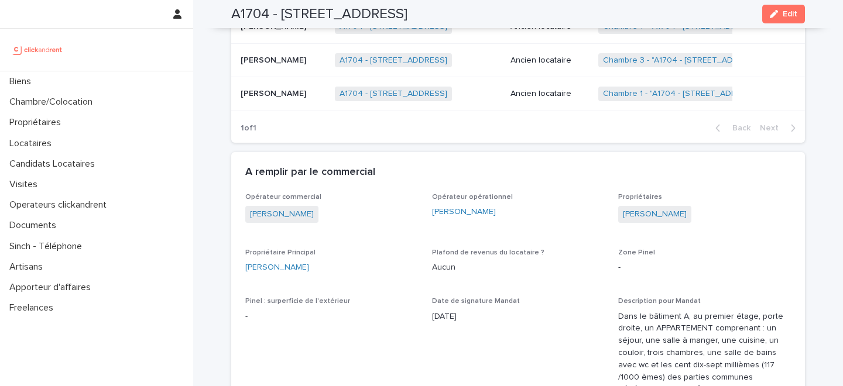
scroll to position [925, 0]
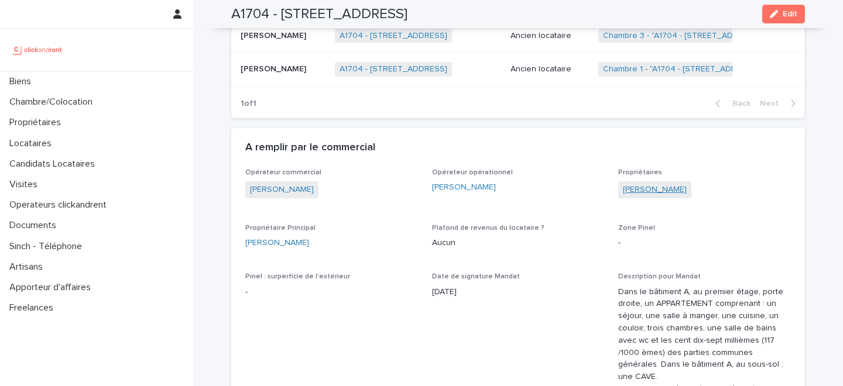
click at [642, 188] on link "Kévin Mongès" at bounding box center [655, 190] width 64 height 12
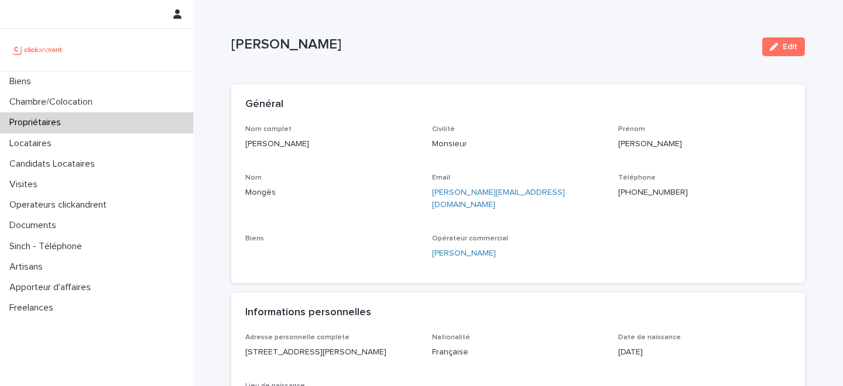
click at [639, 197] on p "+33630996739" at bounding box center [704, 193] width 173 height 12
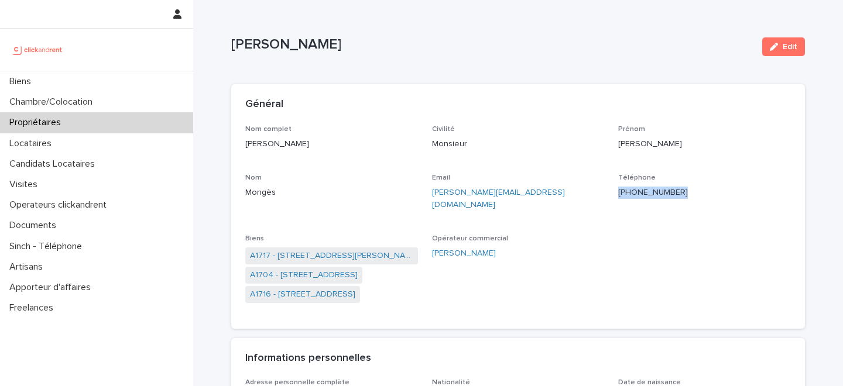
click at [639, 197] on p "+33630996739" at bounding box center [704, 193] width 173 height 12
copy p "+33630996739"
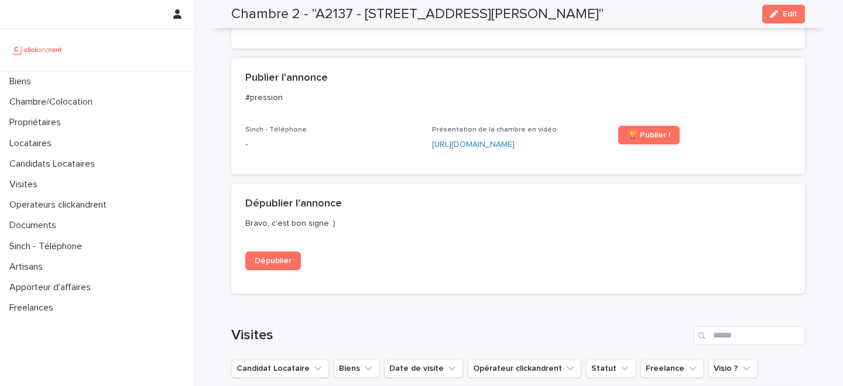
scroll to position [602, 0]
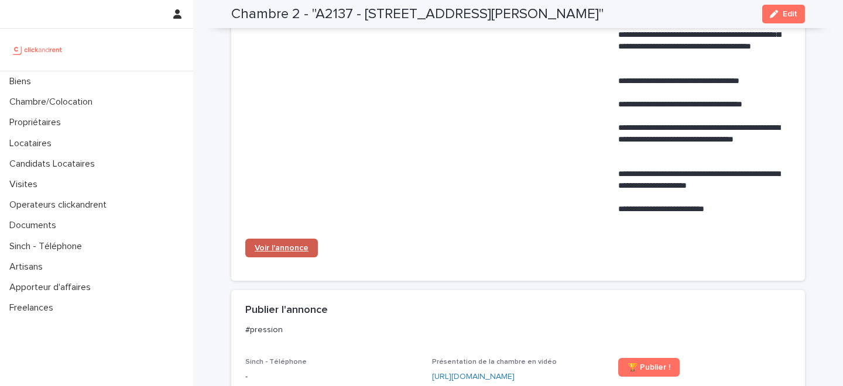
click at [287, 249] on span "Voir l'annonce" at bounding box center [282, 248] width 54 height 8
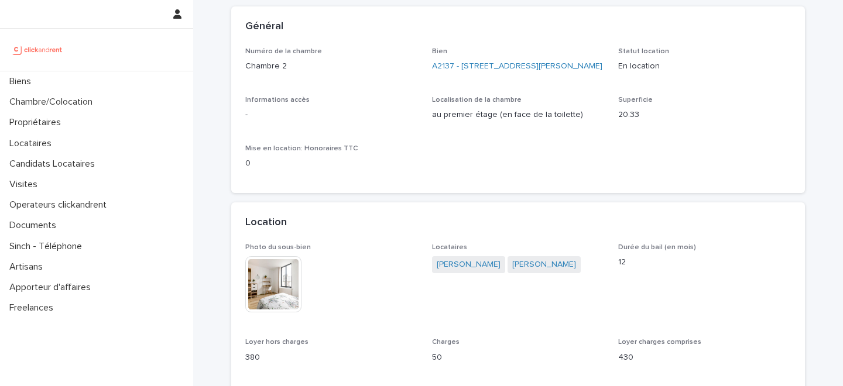
scroll to position [79, 0]
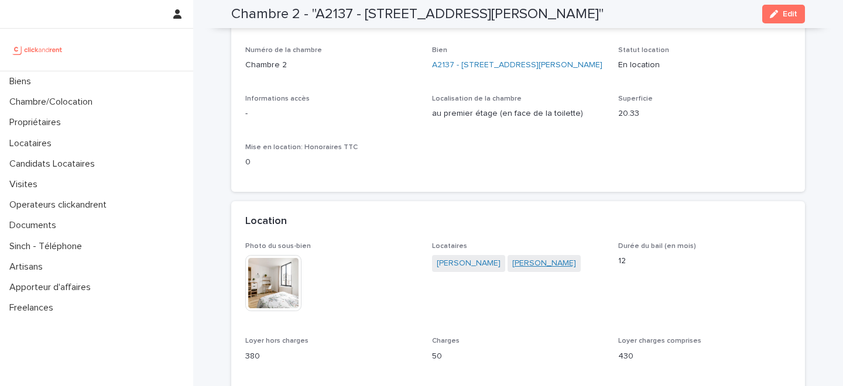
click at [530, 263] on link "[PERSON_NAME]" at bounding box center [544, 264] width 64 height 12
click at [472, 265] on link "Mathis Guegan" at bounding box center [469, 264] width 64 height 12
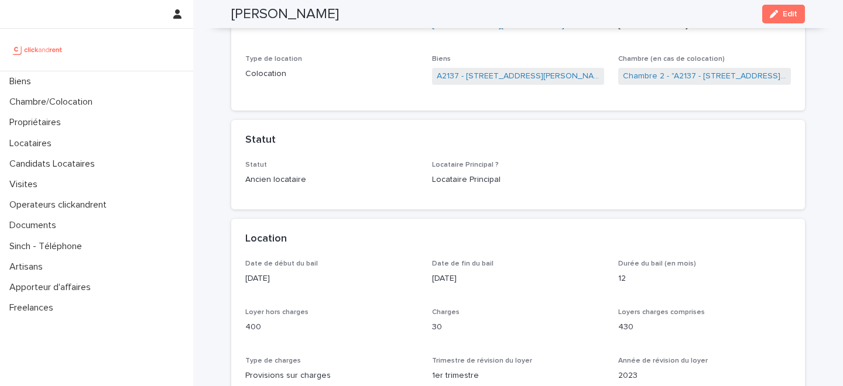
scroll to position [171, 0]
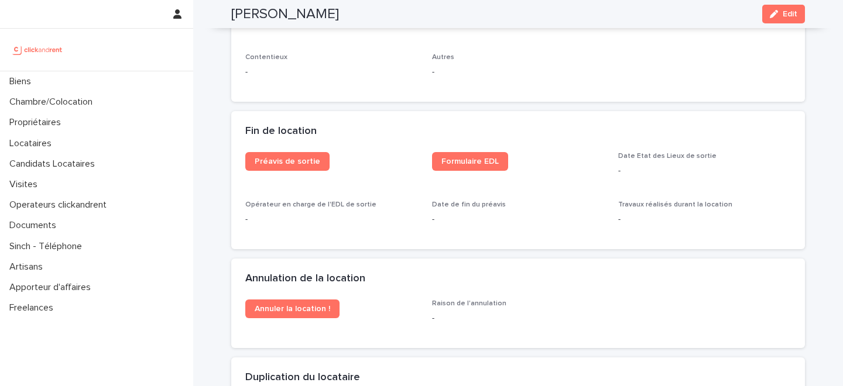
scroll to position [1428, 0]
